Goal: Task Accomplishment & Management: Manage account settings

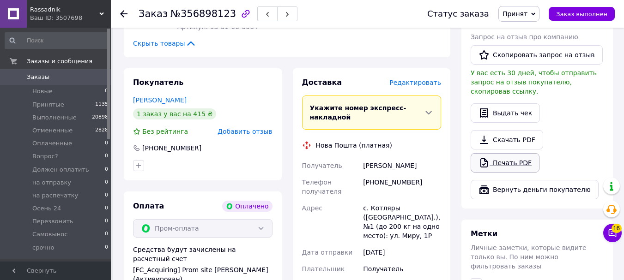
scroll to position [231, 0]
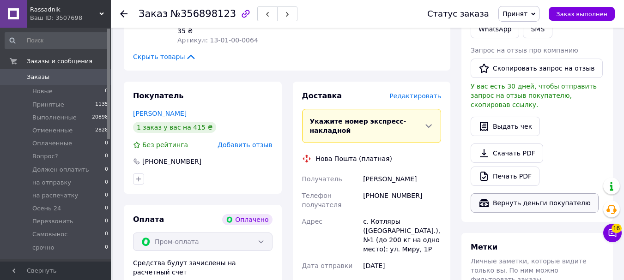
click at [507, 193] on button "Вернуть деньги покупателю" at bounding box center [535, 202] width 128 height 19
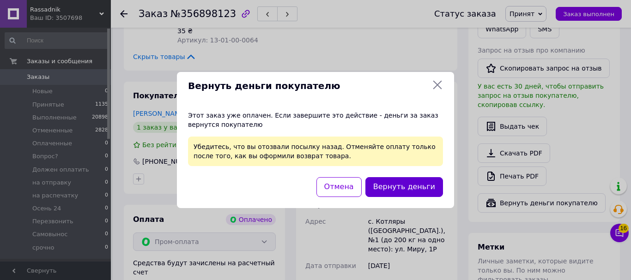
click at [423, 185] on button "Вернуть деньги" at bounding box center [404, 187] width 78 height 20
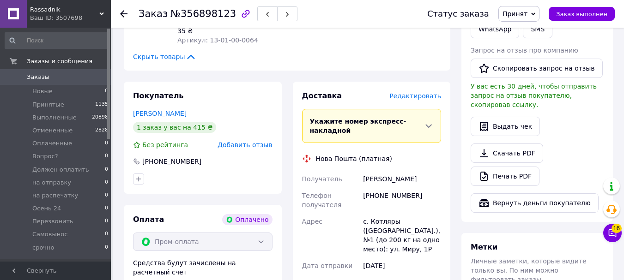
click at [60, 77] on span "Заказы" at bounding box center [56, 77] width 59 height 8
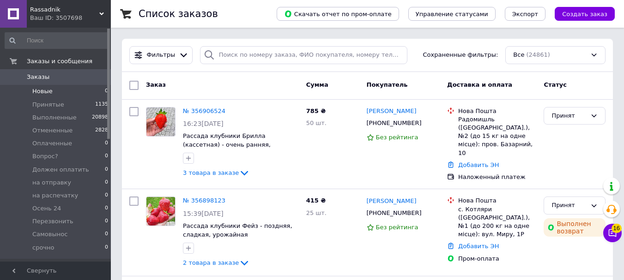
click at [65, 86] on li "Новые 0" at bounding box center [57, 91] width 114 height 13
